Goal: Task Accomplishment & Management: Manage account settings

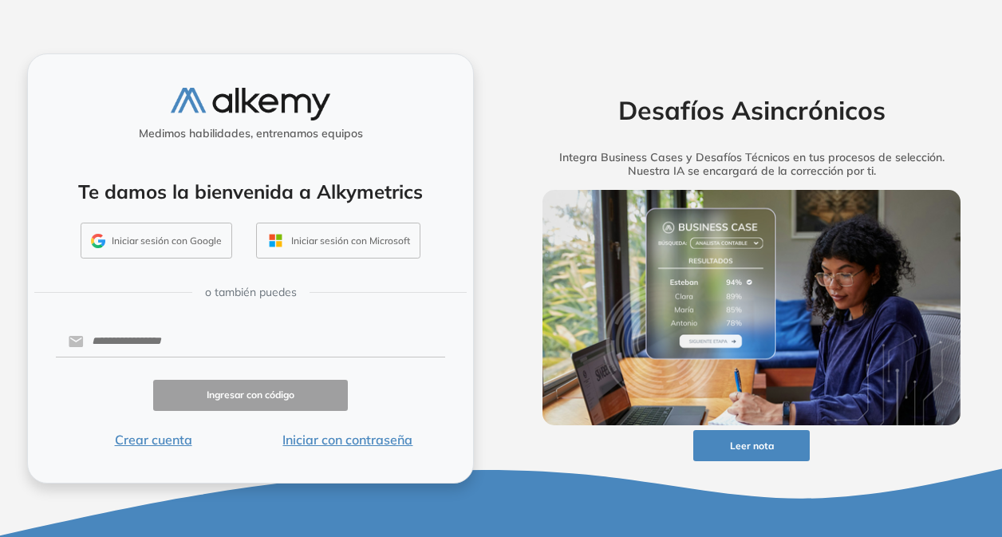
click at [899, 29] on div "Desafíos Asincrónicos Integra Business Cases y Desafíos Técnicos en tus proceso…" at bounding box center [751, 268] width 501 height 537
click at [176, 244] on button "Iniciar sesión con Google" at bounding box center [157, 241] width 152 height 37
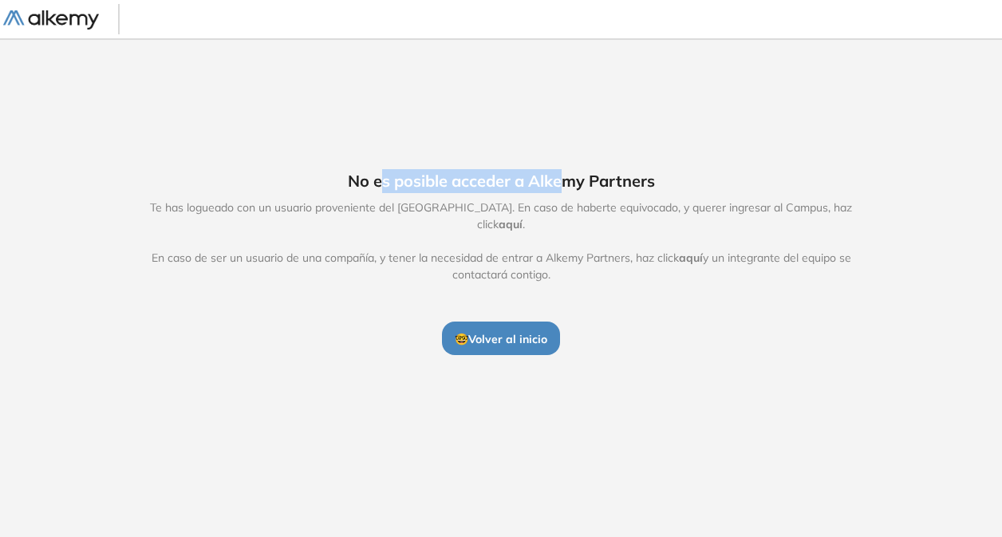
drag, startPoint x: 377, startPoint y: 192, endPoint x: 566, endPoint y: 180, distance: 188.7
click at [566, 180] on span "No es posible acceder a Alkemy Partners" at bounding box center [501, 181] width 307 height 24
drag, startPoint x: 389, startPoint y: 219, endPoint x: 471, endPoint y: 219, distance: 82.2
click at [471, 219] on span "Te has logueado con un usuario proveniente del Alkemy Campus. En caso de habert…" at bounding box center [501, 242] width 736 height 84
click at [459, 219] on span "Te has logueado con un usuario proveniente del Alkemy Campus. En caso de habert…" at bounding box center [501, 242] width 736 height 84
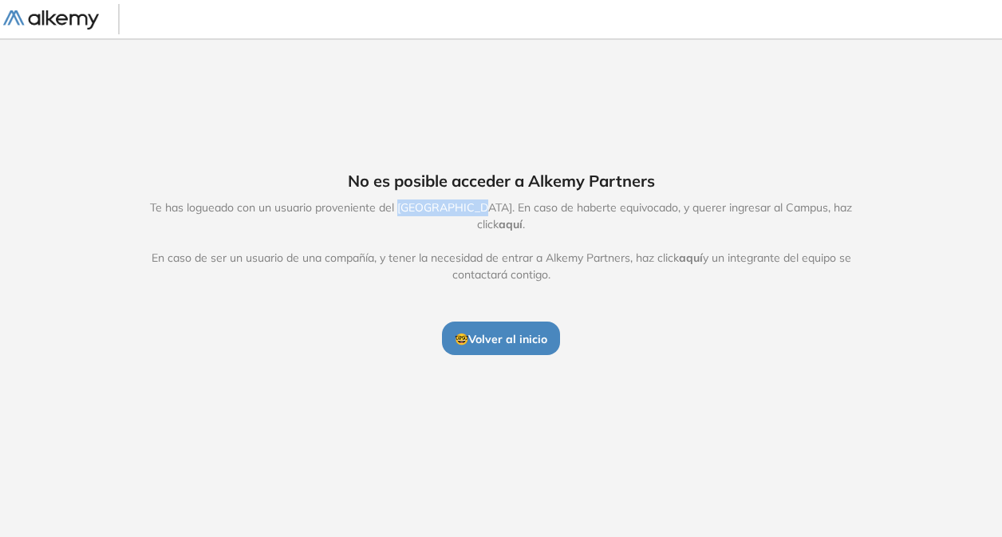
drag, startPoint x: 385, startPoint y: 215, endPoint x: 468, endPoint y: 215, distance: 83.8
click at [468, 215] on span "Te has logueado con un usuario proveniente del Alkemy Campus. En caso de habert…" at bounding box center [501, 242] width 736 height 84
click at [629, 230] on span "Te has logueado con un usuario proveniente del Alkemy Campus. En caso de habert…" at bounding box center [501, 242] width 736 height 84
